Goal: Transaction & Acquisition: Purchase product/service

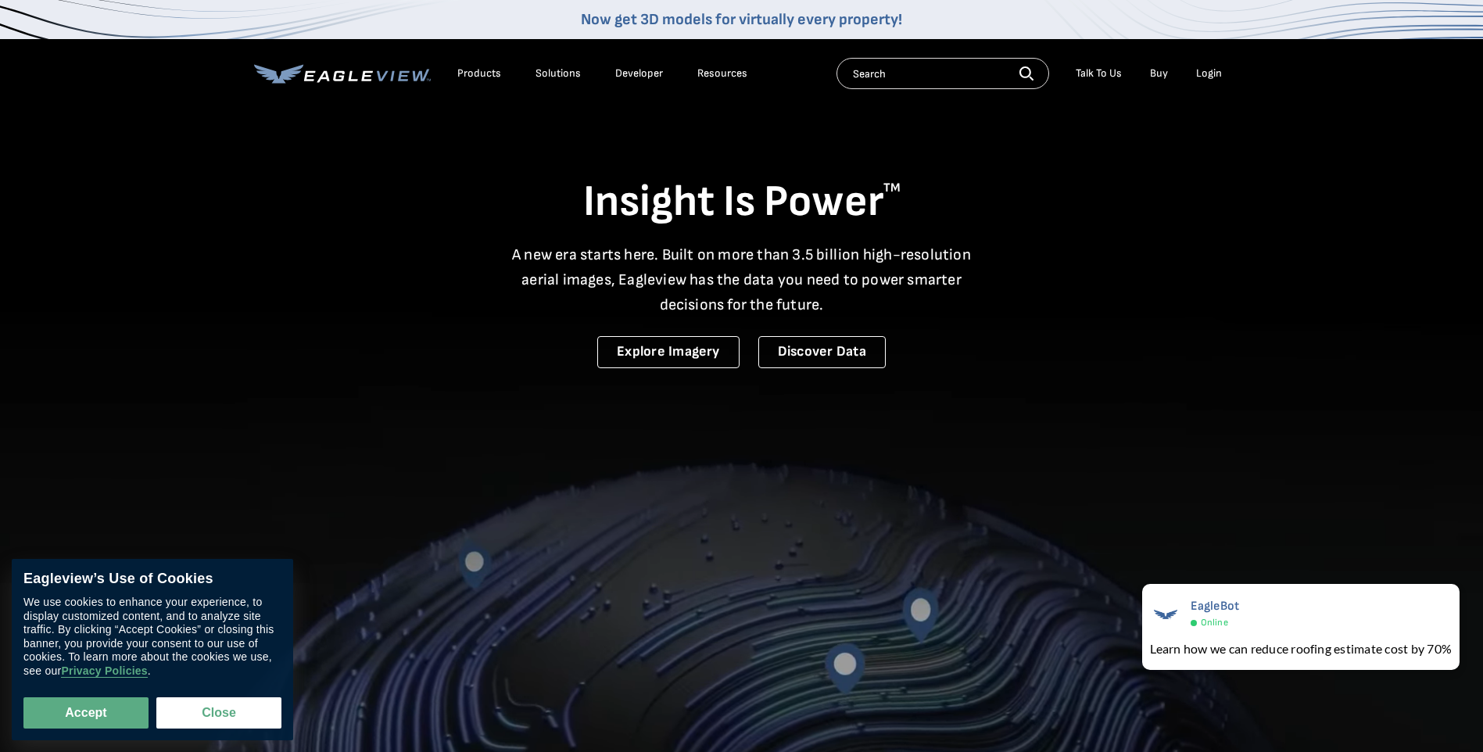
click at [1207, 67] on div "Login" at bounding box center [1209, 73] width 26 height 14
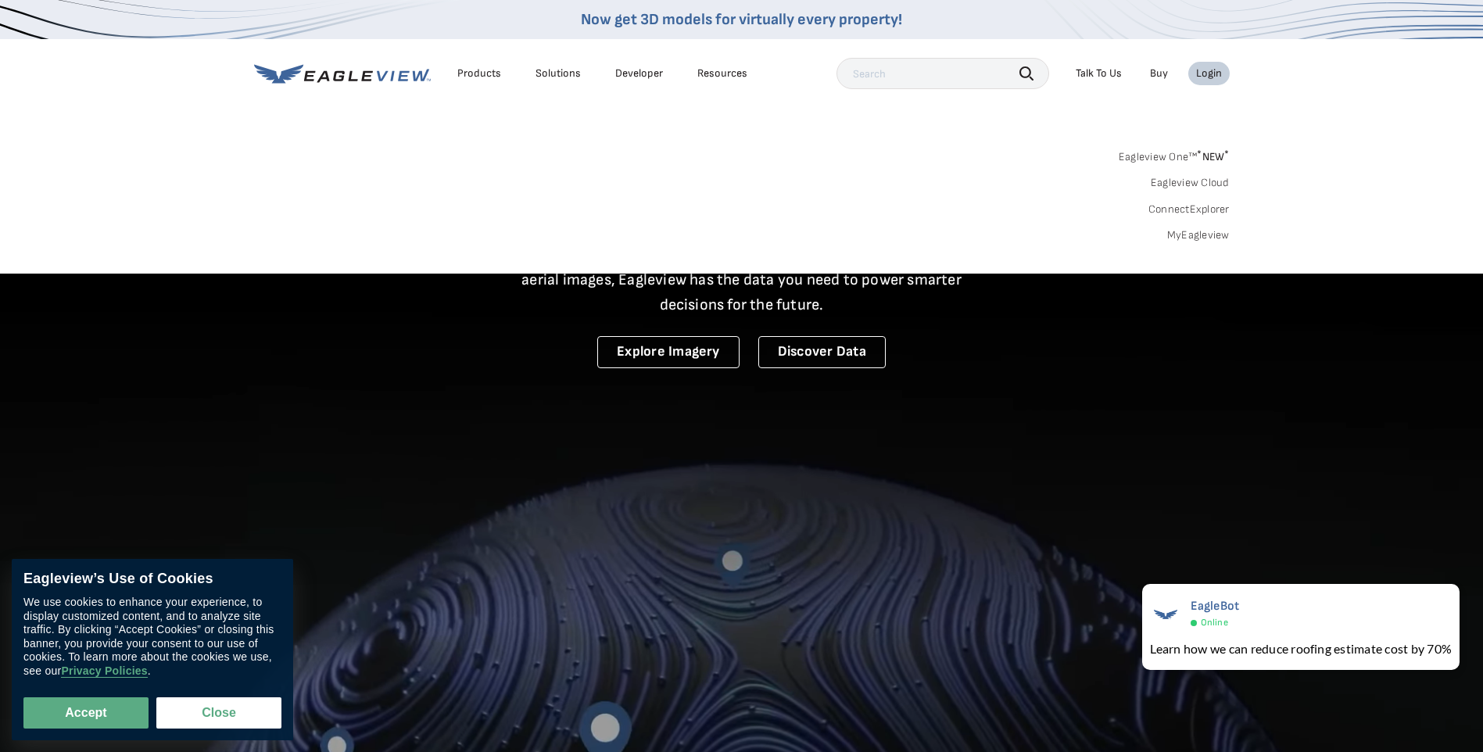
click at [1182, 235] on link "MyEagleview" at bounding box center [1198, 235] width 63 height 14
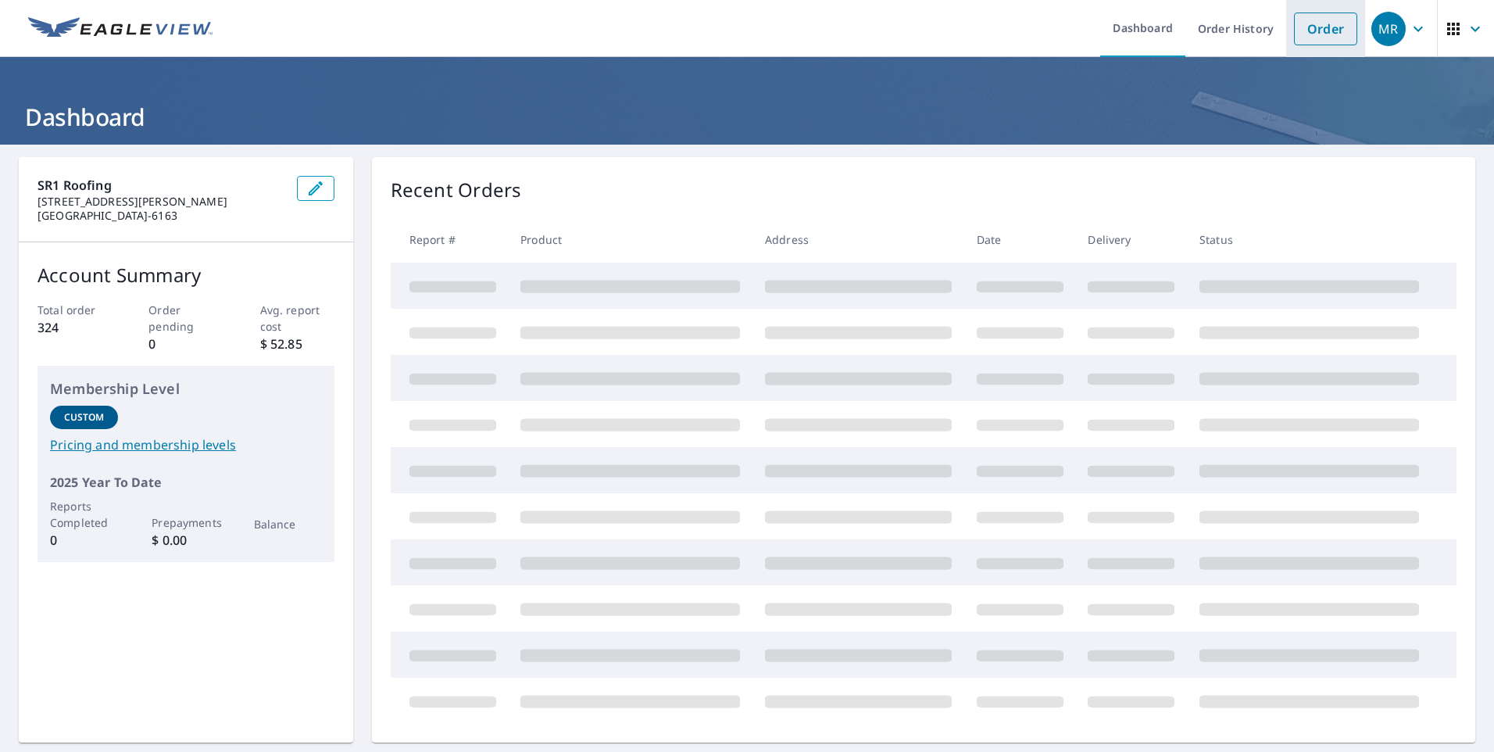
click at [1315, 43] on link "Order" at bounding box center [1325, 29] width 63 height 33
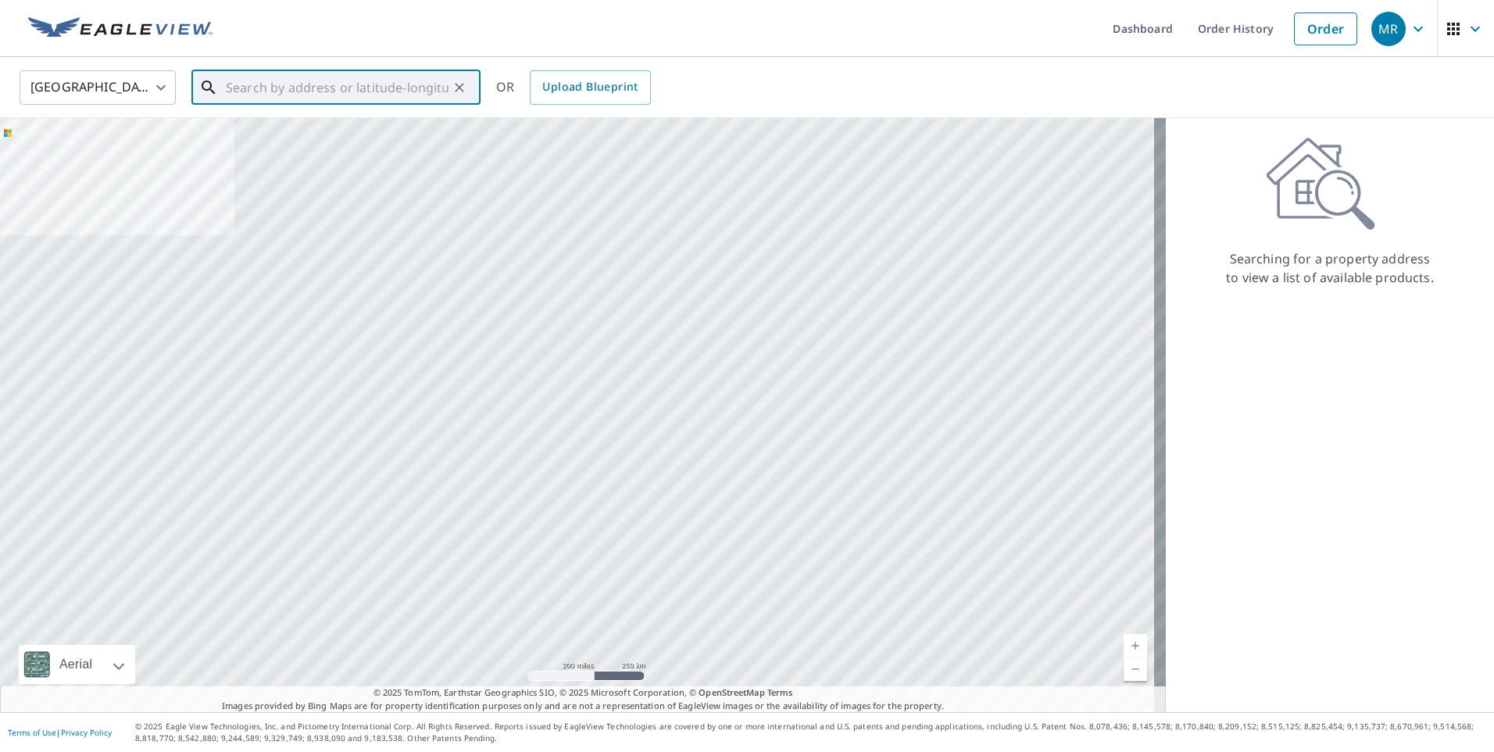
click at [375, 102] on input "text" at bounding box center [337, 88] width 223 height 44
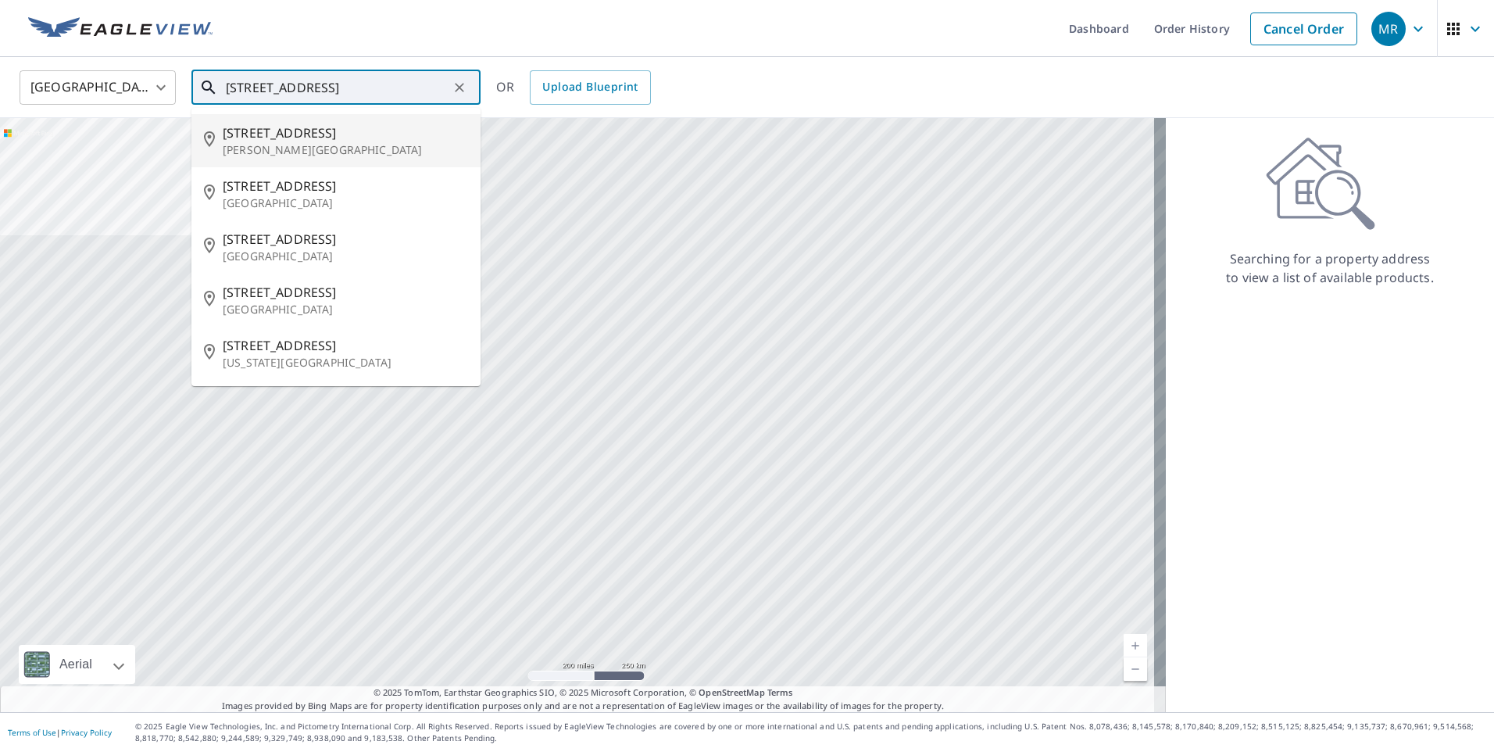
click at [279, 144] on p "Anna, TX 75409" at bounding box center [345, 150] width 245 height 16
type input "609 Brook Dr Anna, TX 75409"
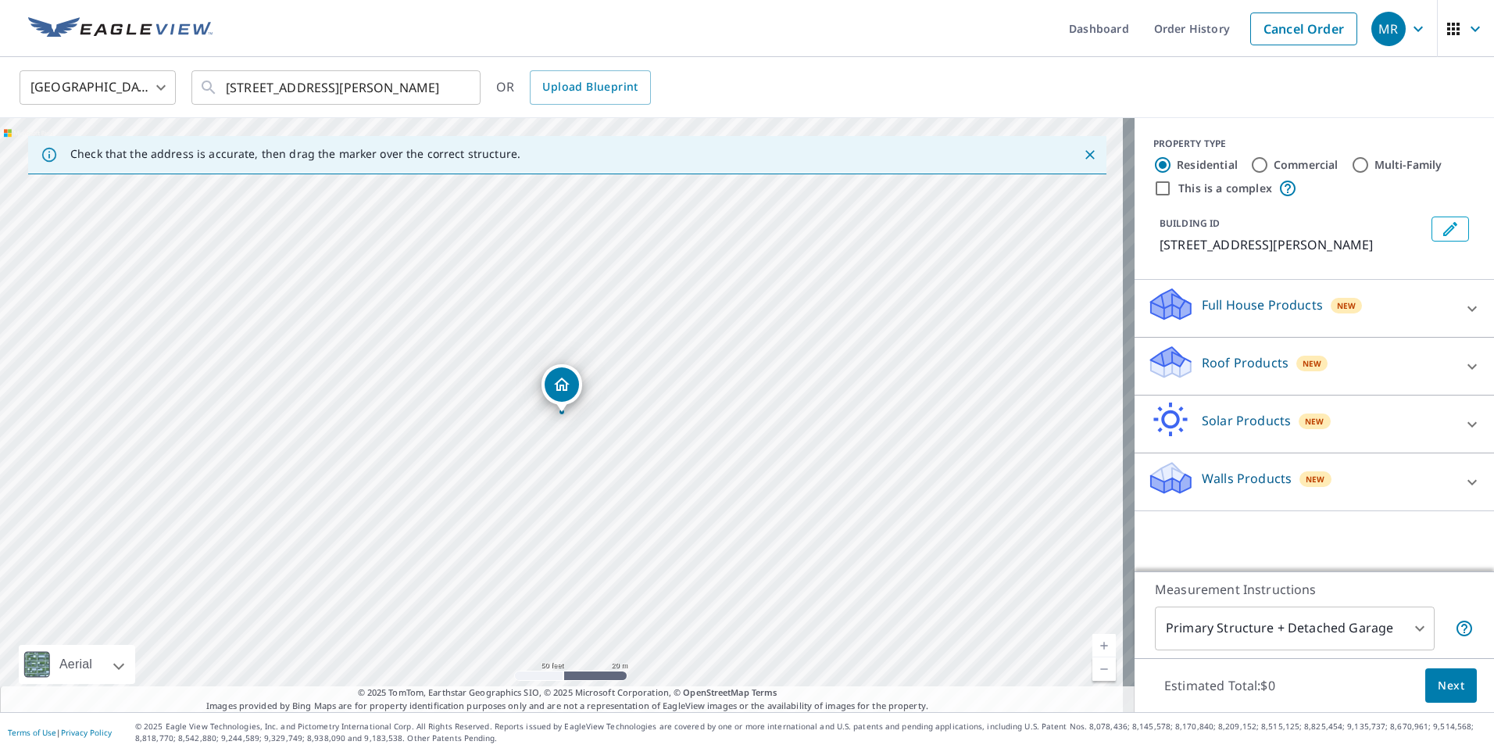
click at [1244, 360] on p "Roof Products" at bounding box center [1245, 362] width 87 height 19
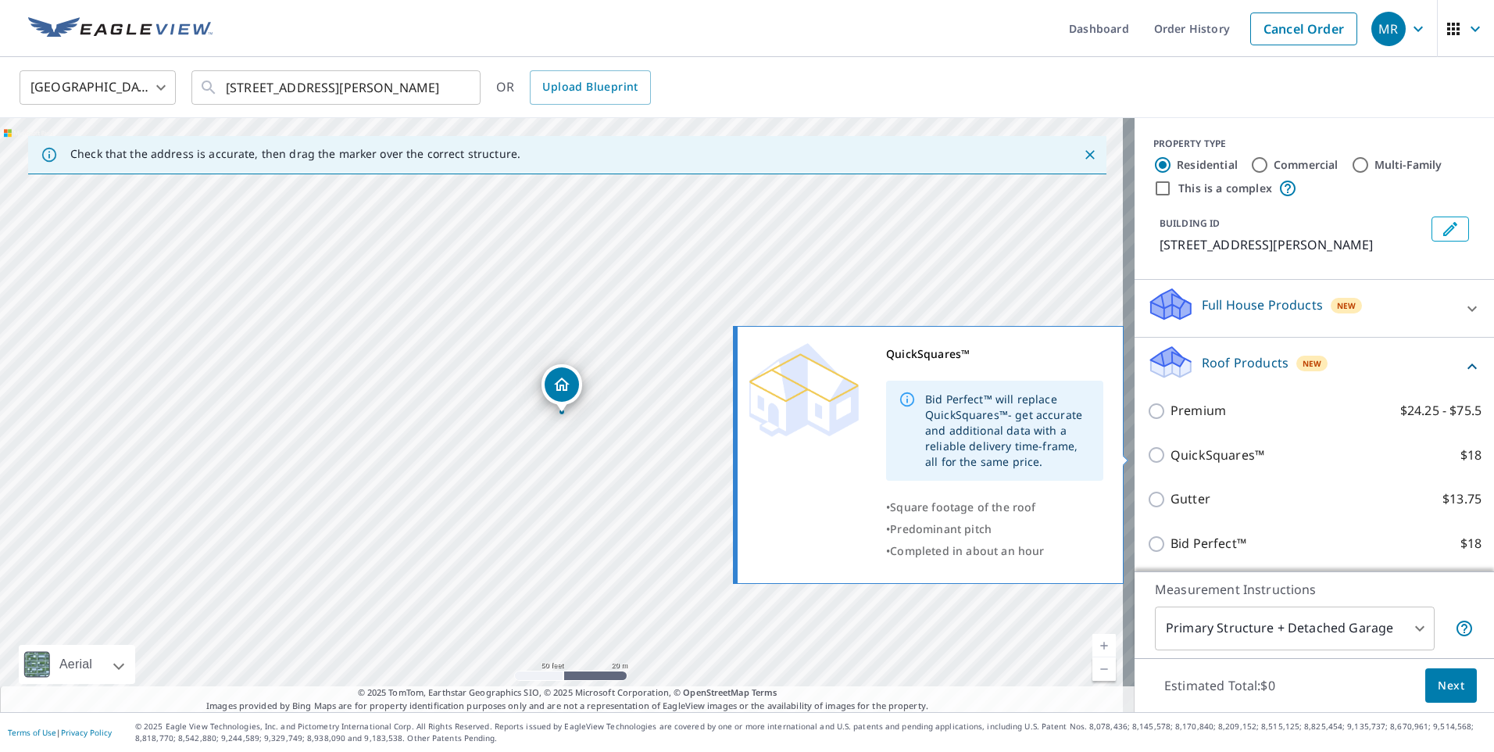
click at [1147, 459] on input "QuickSquares™ $18" at bounding box center [1158, 454] width 23 height 19
checkbox input "true"
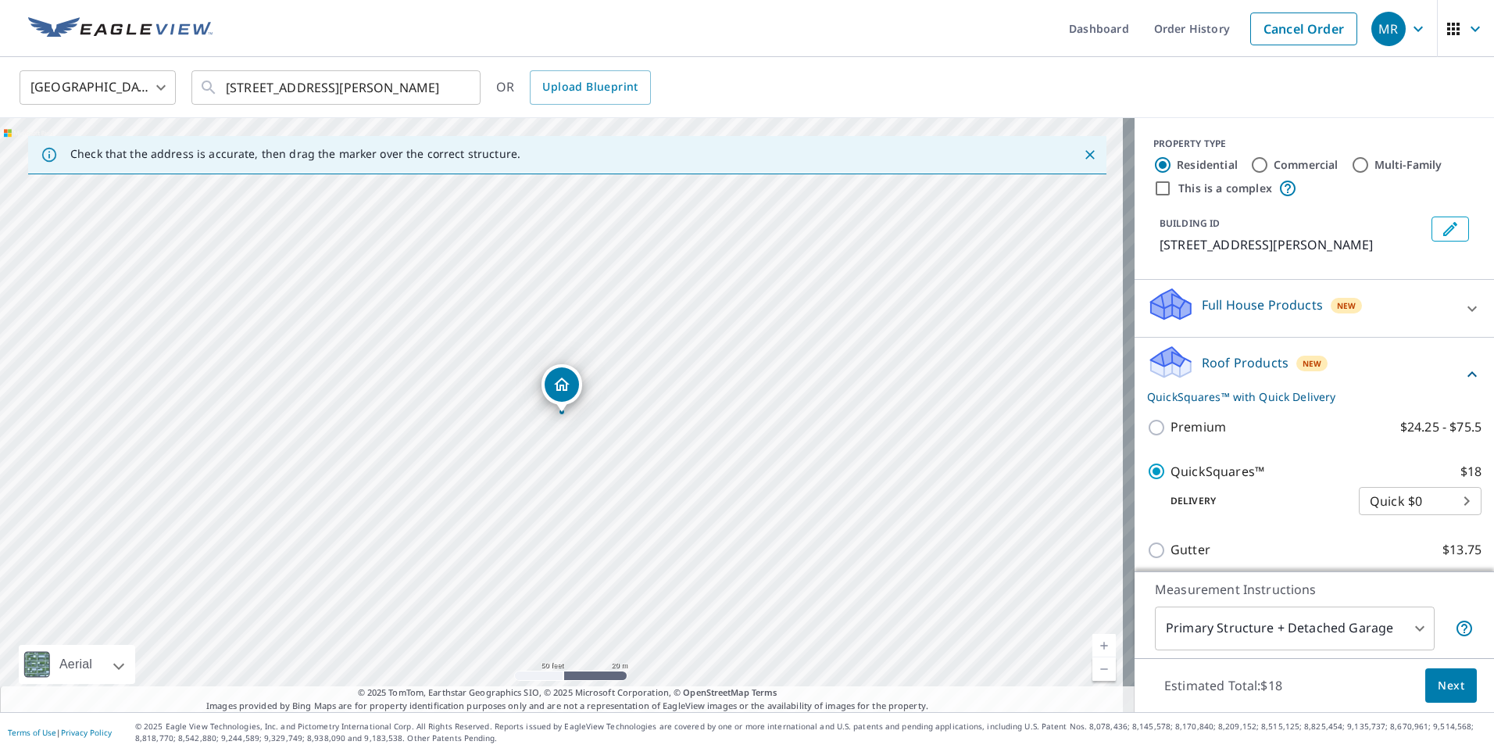
click at [1438, 689] on span "Next" at bounding box center [1451, 686] width 27 height 20
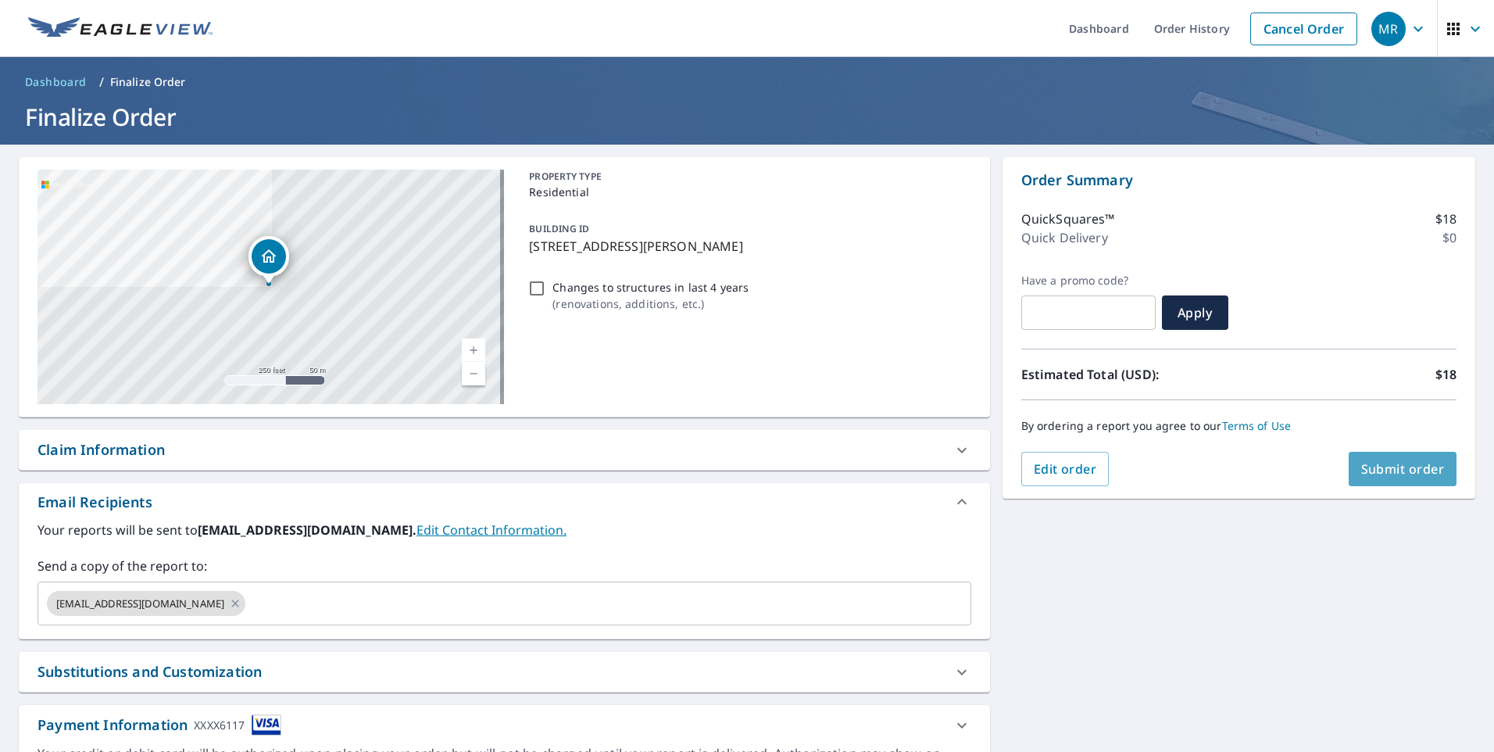
click at [1361, 461] on span "Submit order" at bounding box center [1403, 468] width 84 height 17
